Goal: Register for event/course

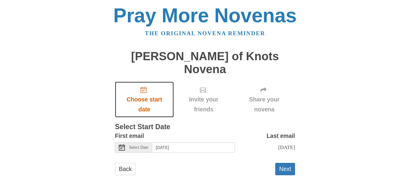
click at [144, 87] on icon "Choose start date" at bounding box center [144, 90] width 6 height 6
click at [143, 87] on icon "Choose start date" at bounding box center [144, 90] width 6 height 6
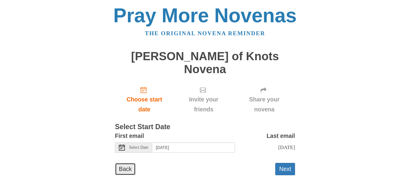
click at [124, 163] on link "Back" at bounding box center [125, 169] width 21 height 12
click at [285, 163] on button "Next" at bounding box center [286, 169] width 20 height 12
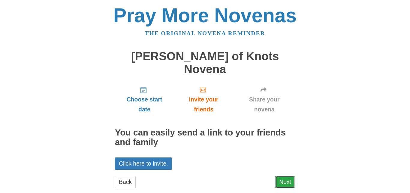
click at [285, 175] on link "Next" at bounding box center [286, 181] width 20 height 12
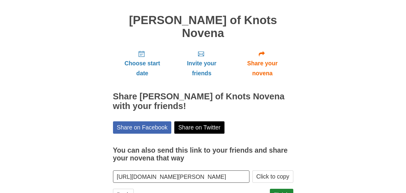
scroll to position [49, 0]
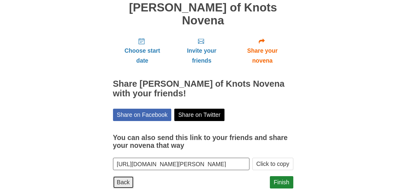
click at [122, 176] on link "Back" at bounding box center [123, 182] width 21 height 12
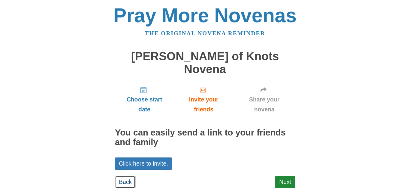
click at [122, 175] on link "Back" at bounding box center [125, 181] width 21 height 12
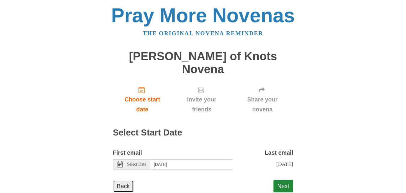
click at [119, 180] on link "Back" at bounding box center [123, 186] width 21 height 12
